Goal: Transaction & Acquisition: Purchase product/service

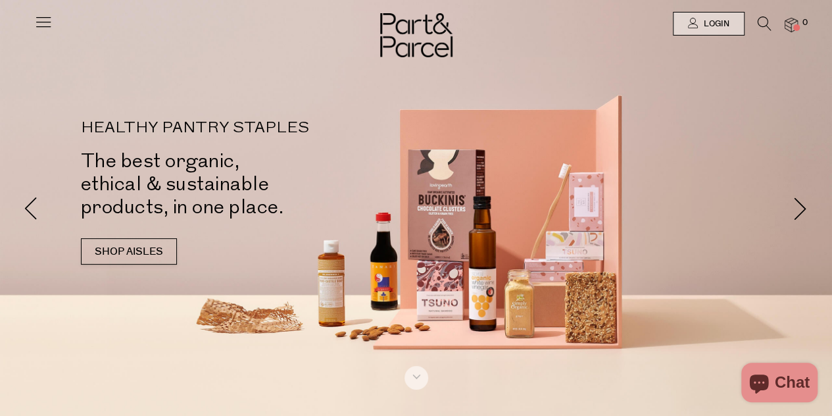
click at [39, 24] on icon at bounding box center [43, 21] width 18 height 18
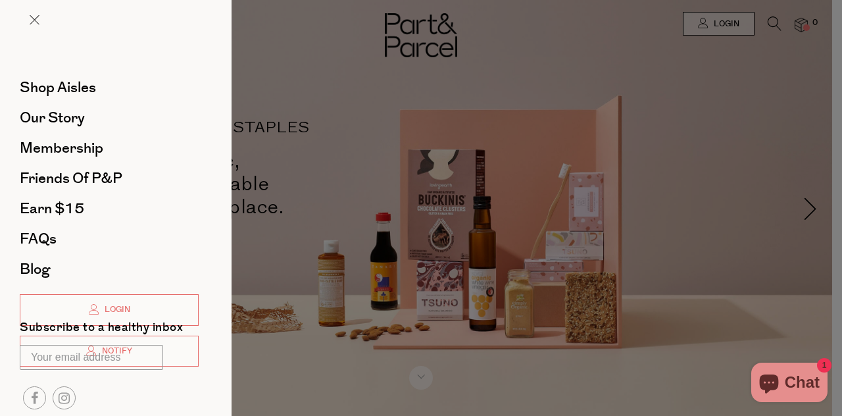
click at [39, 24] on div at bounding box center [115, 30] width 231 height 61
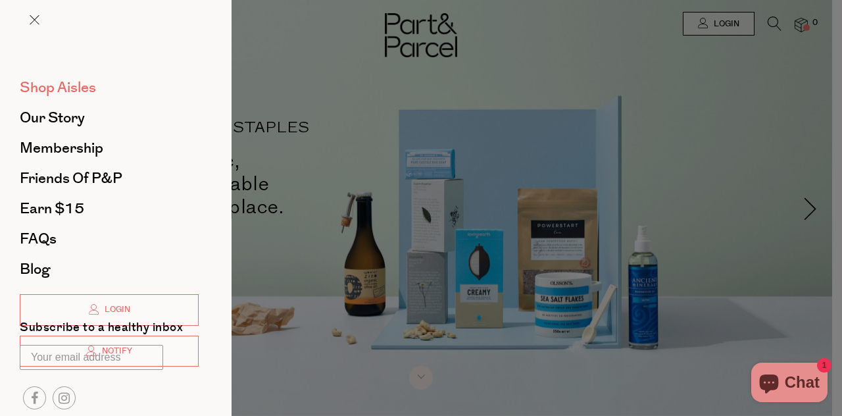
click at [51, 87] on span "Shop Aisles" at bounding box center [58, 87] width 76 height 21
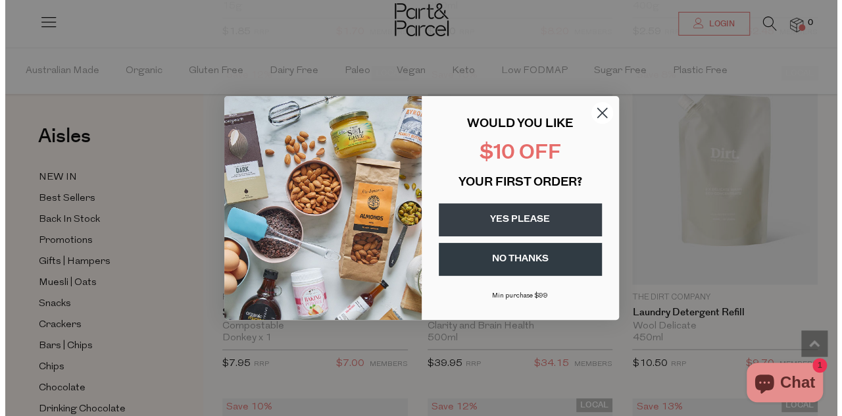
scroll to position [1447, 0]
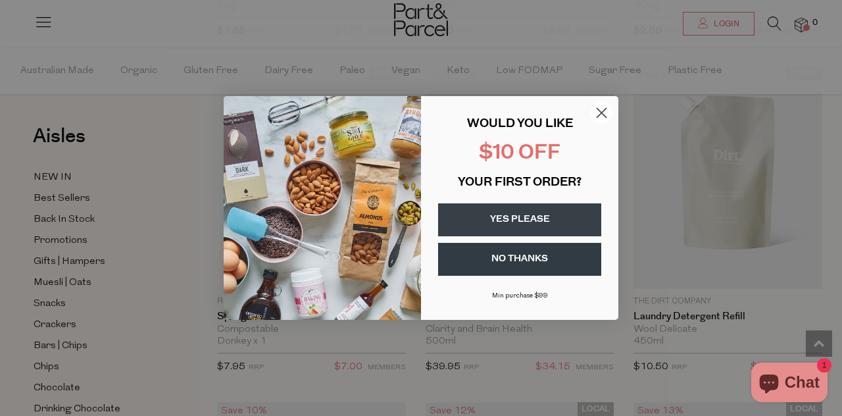
click at [598, 109] on circle "Close dialog" at bounding box center [602, 113] width 22 height 22
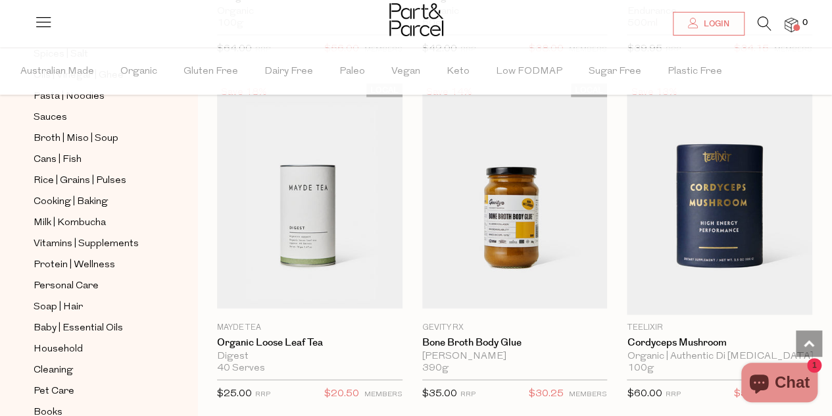
scroll to position [3738, 0]
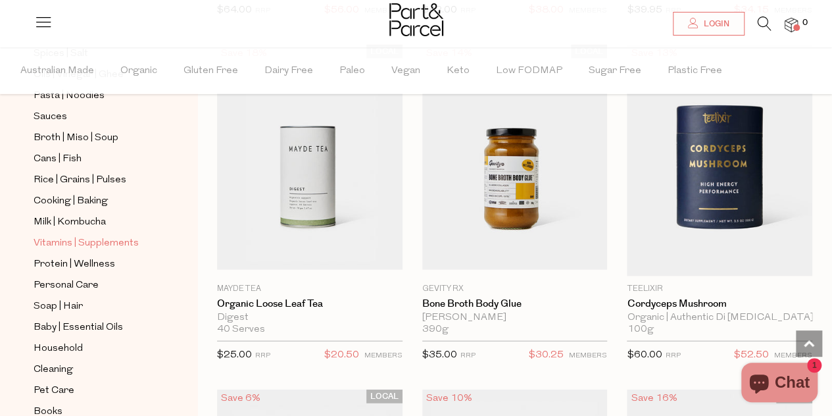
click at [70, 235] on span "Vitamins | Supplements" at bounding box center [86, 243] width 105 height 16
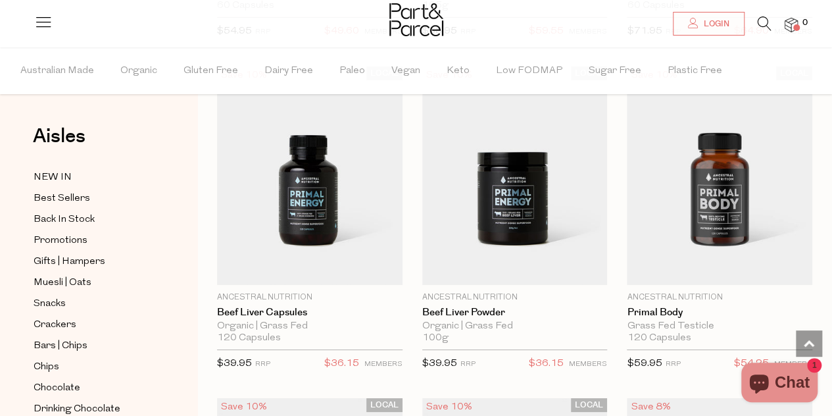
scroll to position [4774, 0]
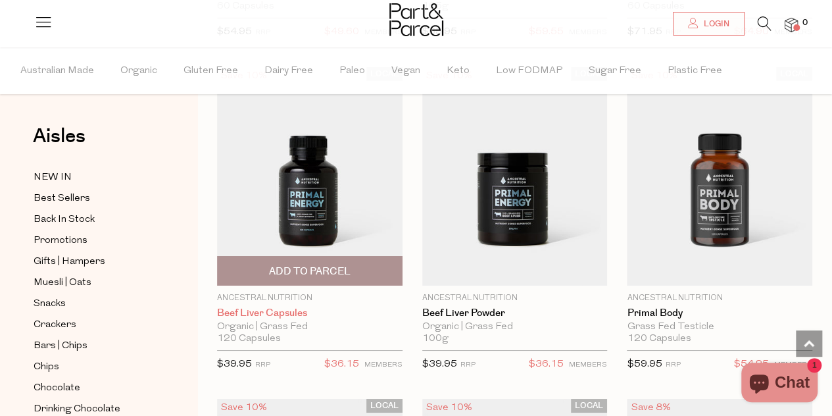
click at [300, 307] on link "Beef Liver Capsules" at bounding box center [309, 313] width 185 height 12
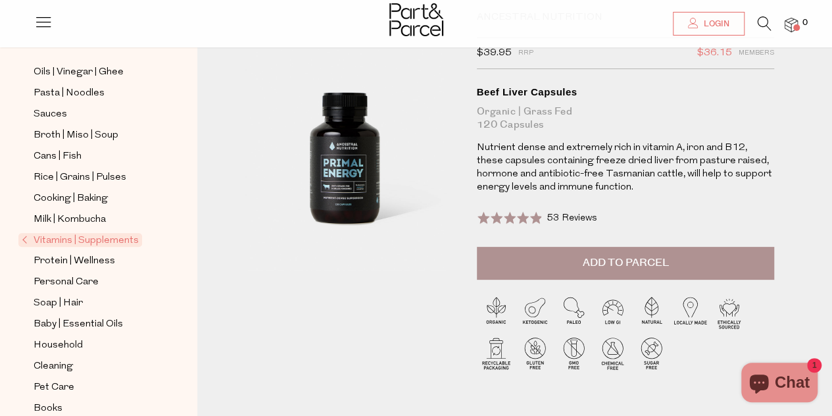
scroll to position [78, 0]
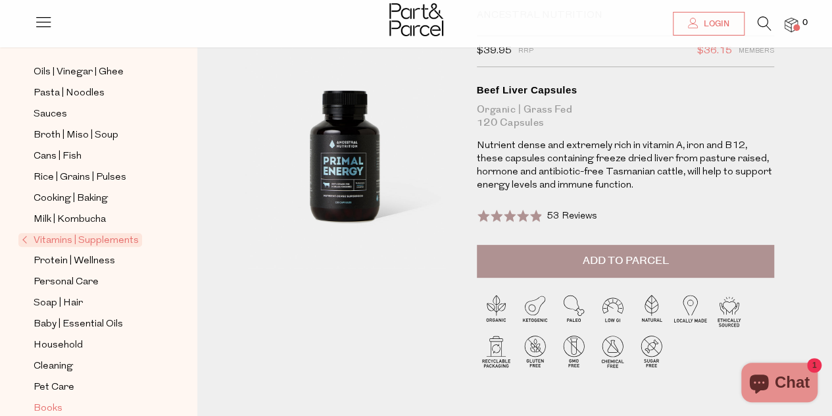
click at [48, 401] on span "Books" at bounding box center [48, 409] width 29 height 16
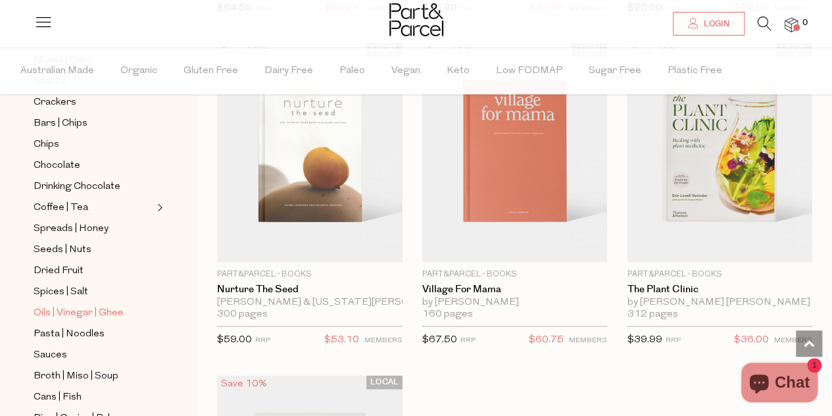
scroll to position [281, 0]
